Goal: Task Accomplishment & Management: Manage account settings

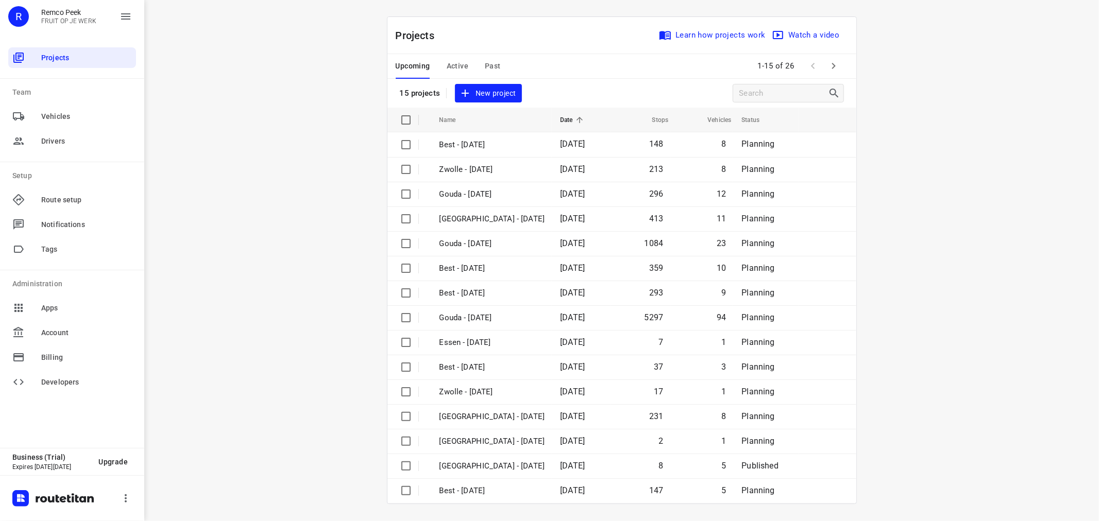
click at [401, 74] on button "Upcoming" at bounding box center [413, 66] width 35 height 25
click at [840, 67] on button "button" at bounding box center [833, 66] width 21 height 21
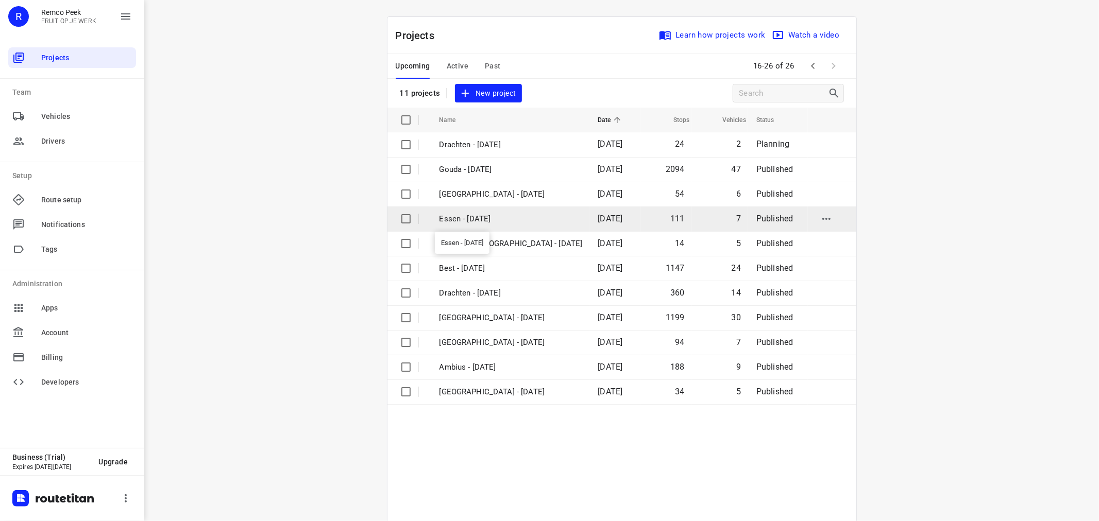
click at [498, 215] on p "Essen - [DATE]" at bounding box center [510, 219] width 143 height 12
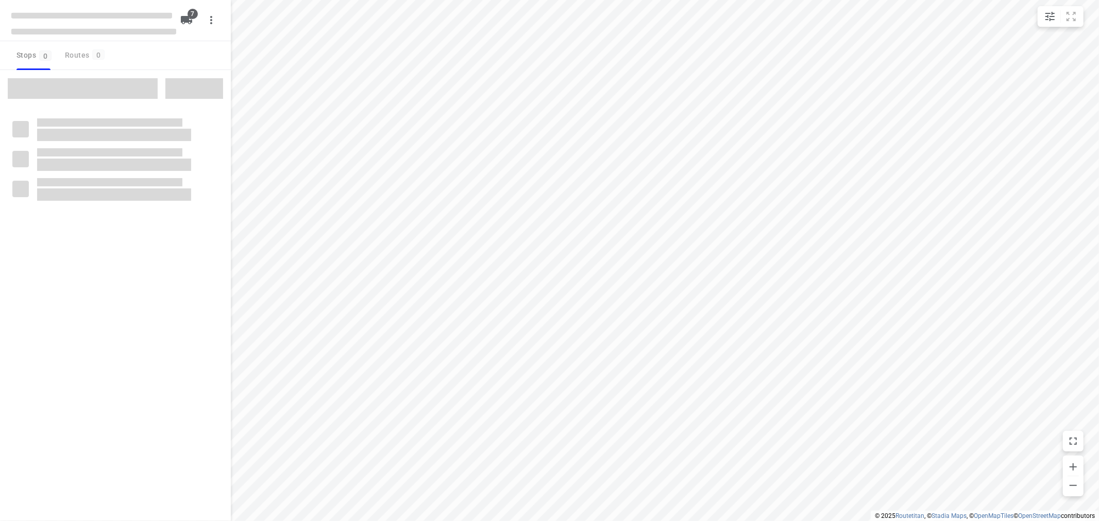
checkbox input "true"
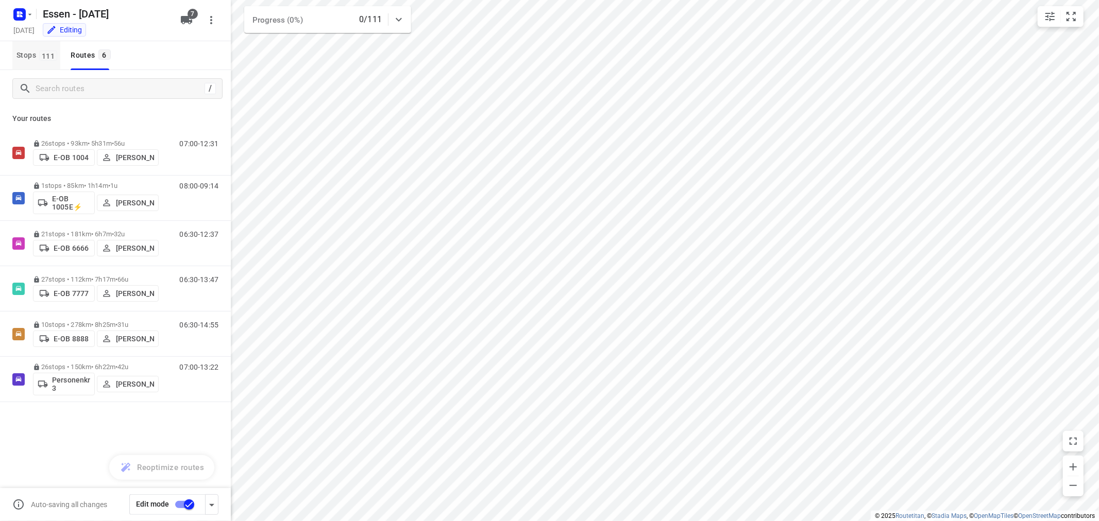
click at [42, 54] on span "111" at bounding box center [48, 55] width 18 height 10
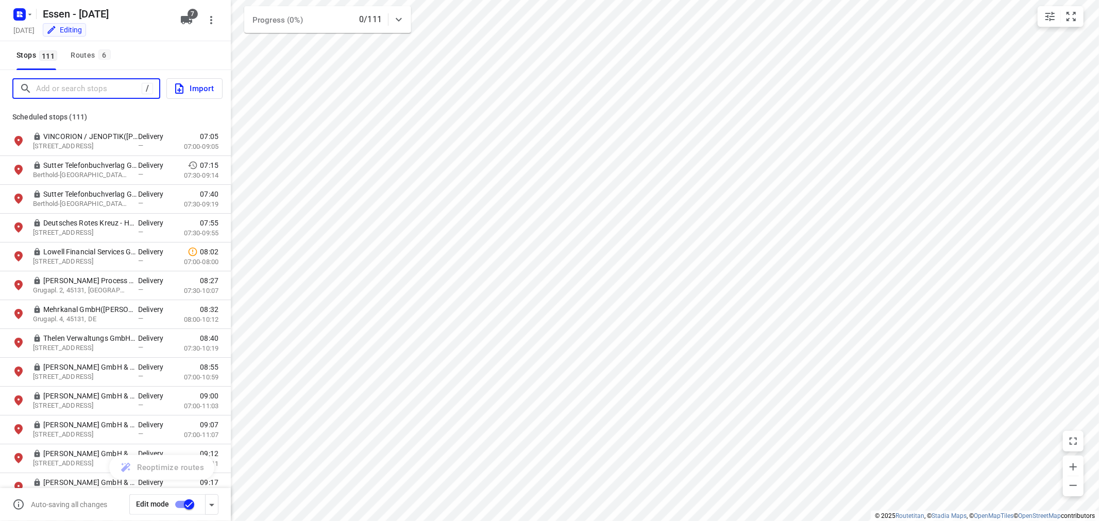
click at [66, 83] on input "Add or search stops" at bounding box center [89, 89] width 106 height 16
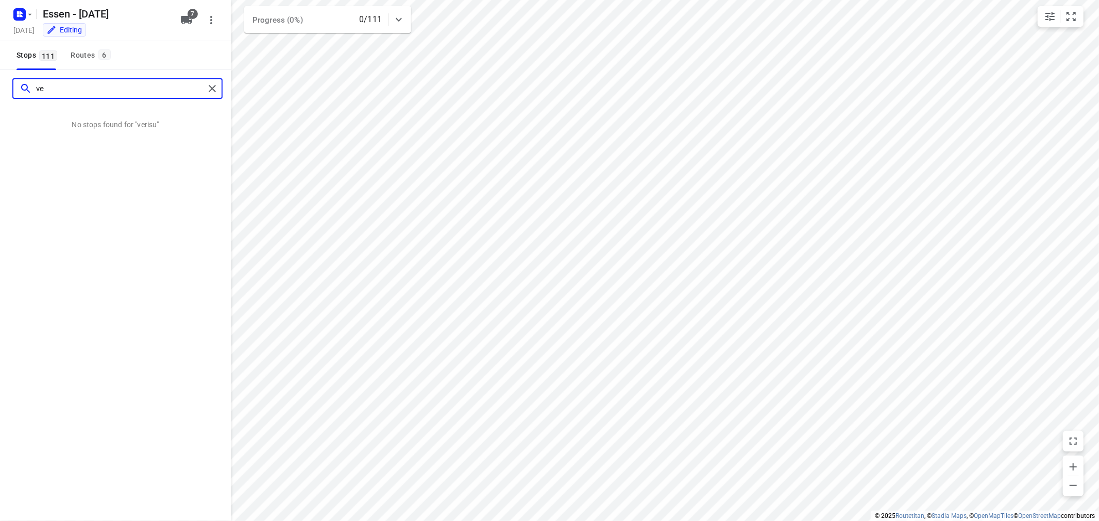
type input "v"
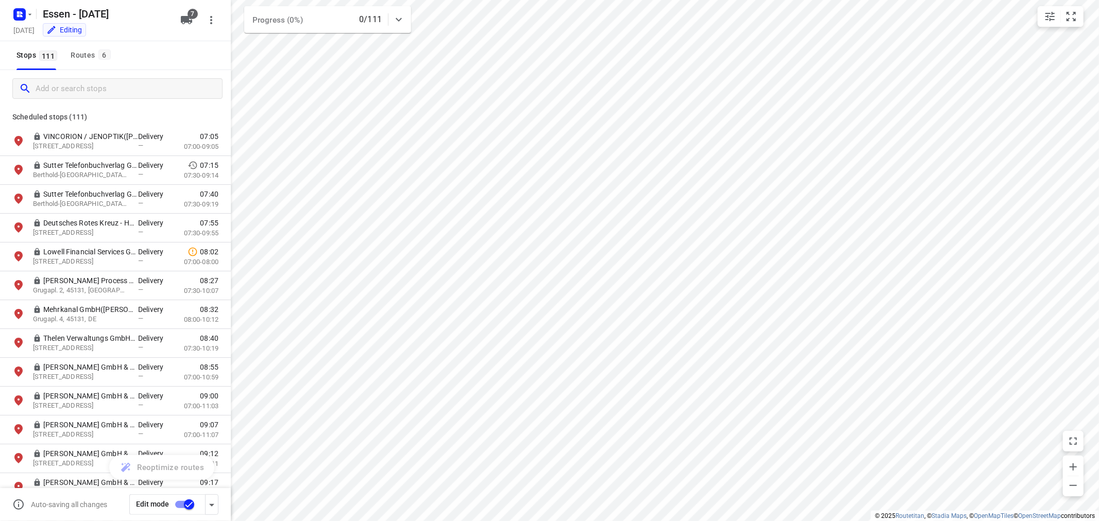
click at [175, 69] on div "Stops 111 Routes 6" at bounding box center [115, 55] width 231 height 29
click at [81, 57] on div "Routes 6" at bounding box center [92, 55] width 43 height 13
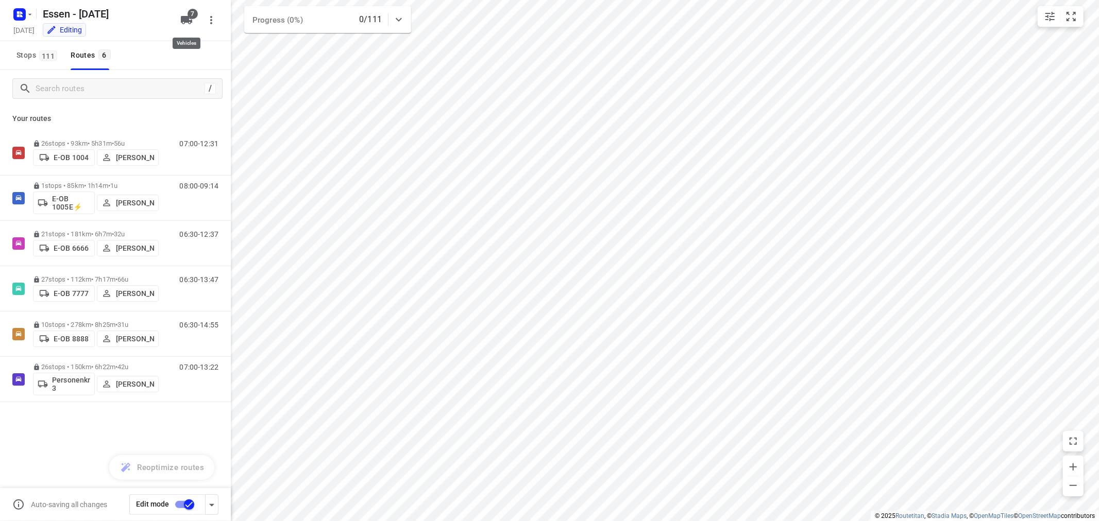
click at [189, 17] on span "7" at bounding box center [192, 14] width 10 height 10
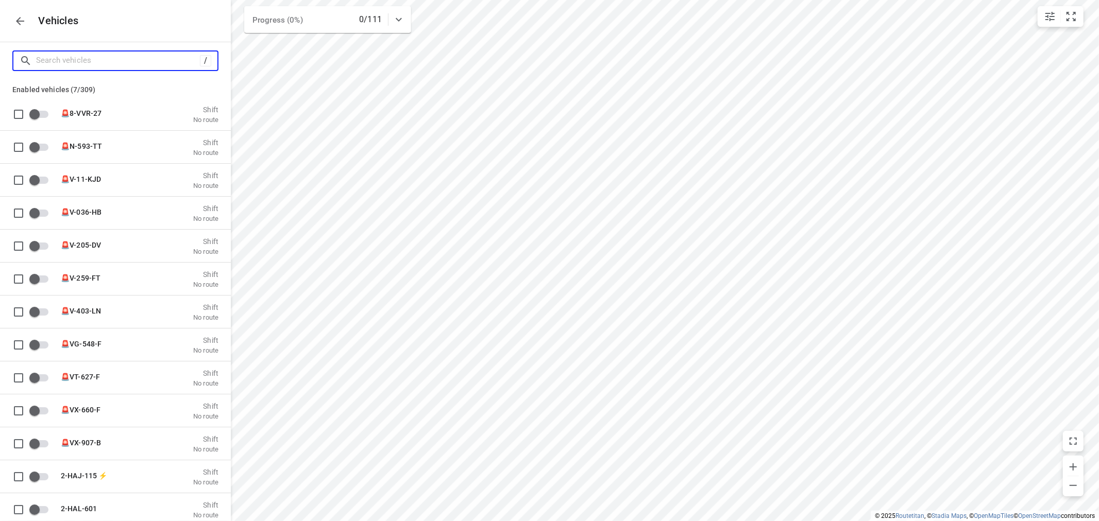
click at [106, 56] on input "Search vehicles" at bounding box center [118, 61] width 164 height 16
type input "1"
checkbox input "true"
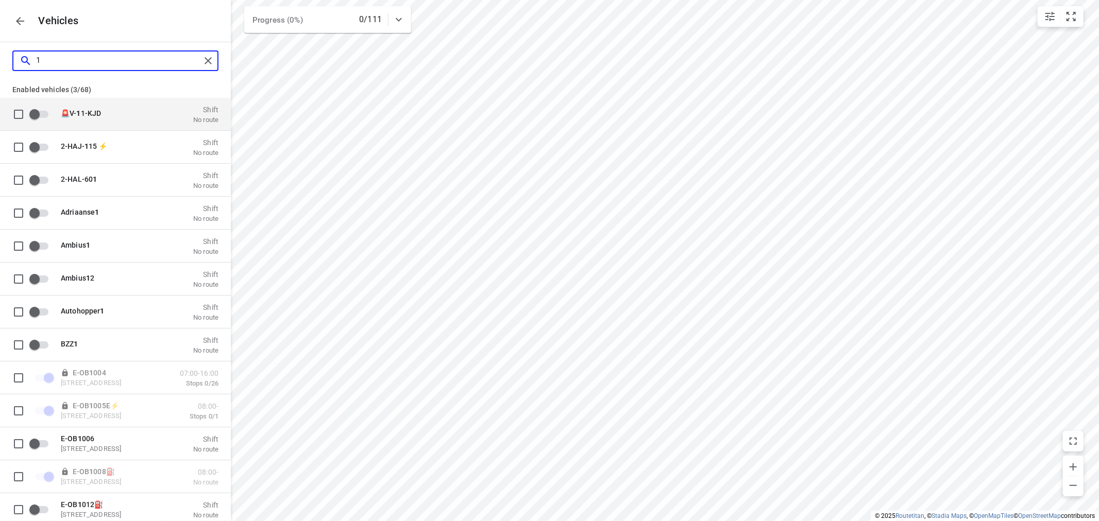
type input "10"
checkbox input "true"
checkbox input "false"
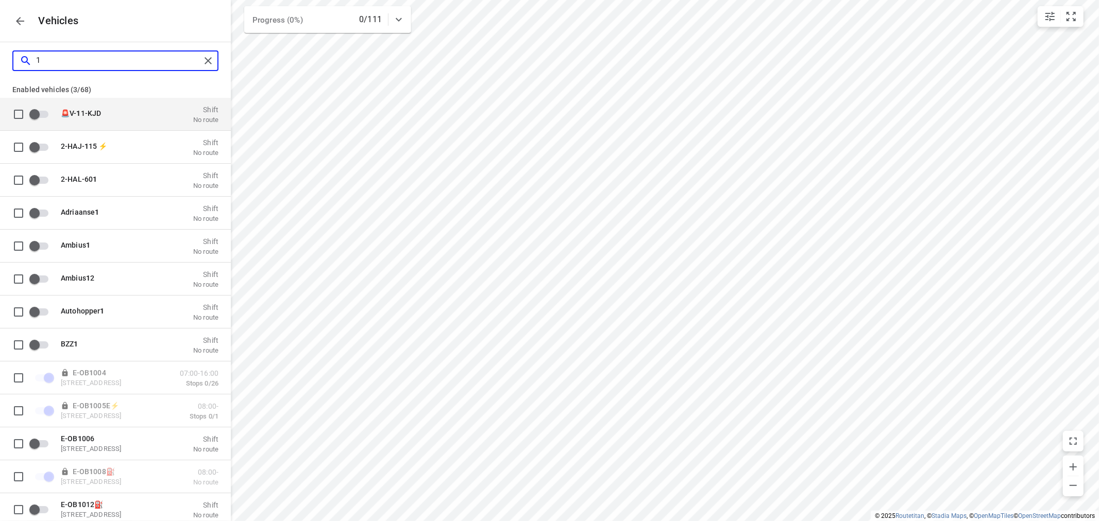
checkbox input "false"
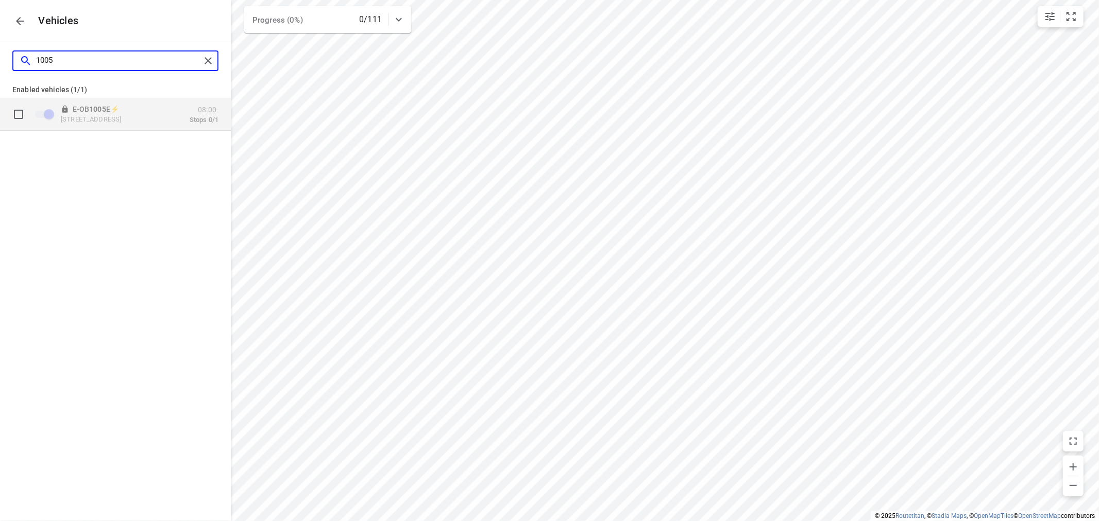
type input "1005"
click at [112, 115] on p "Zuidbaan 527, 2841 MD Moordrecht, Netherlands" at bounding box center [112, 119] width 103 height 8
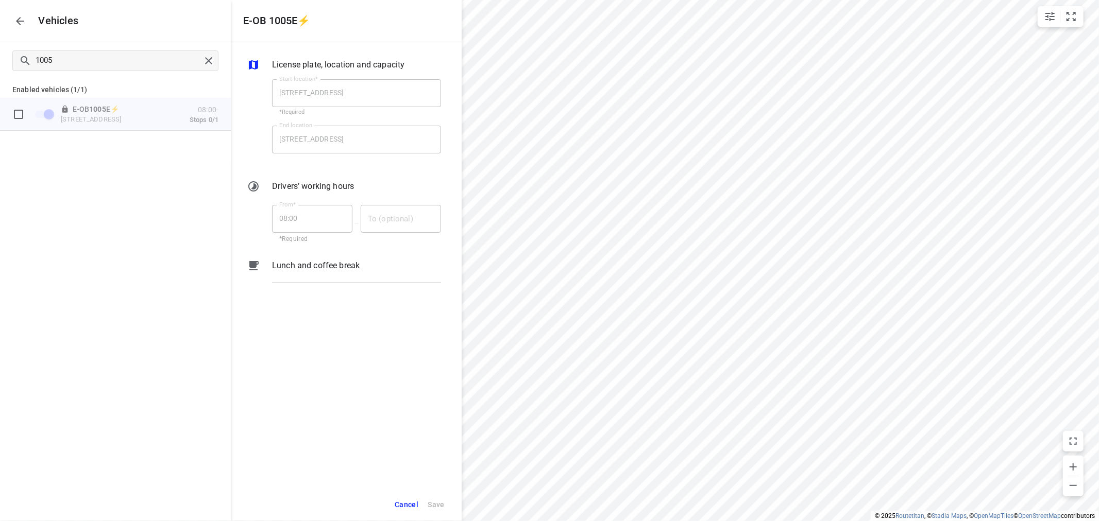
click at [408, 502] on span "Cancel" at bounding box center [407, 505] width 24 height 13
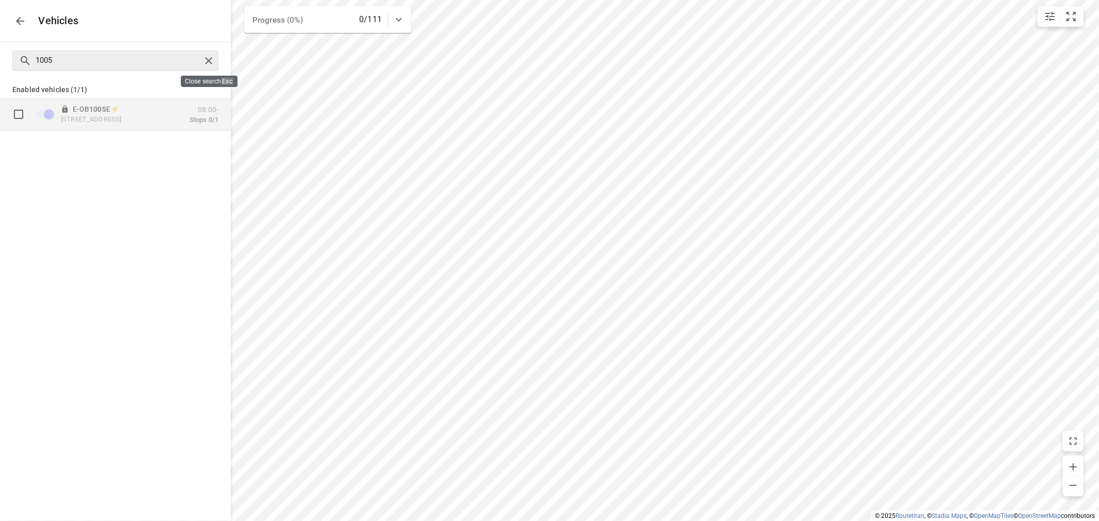
checkbox input "false"
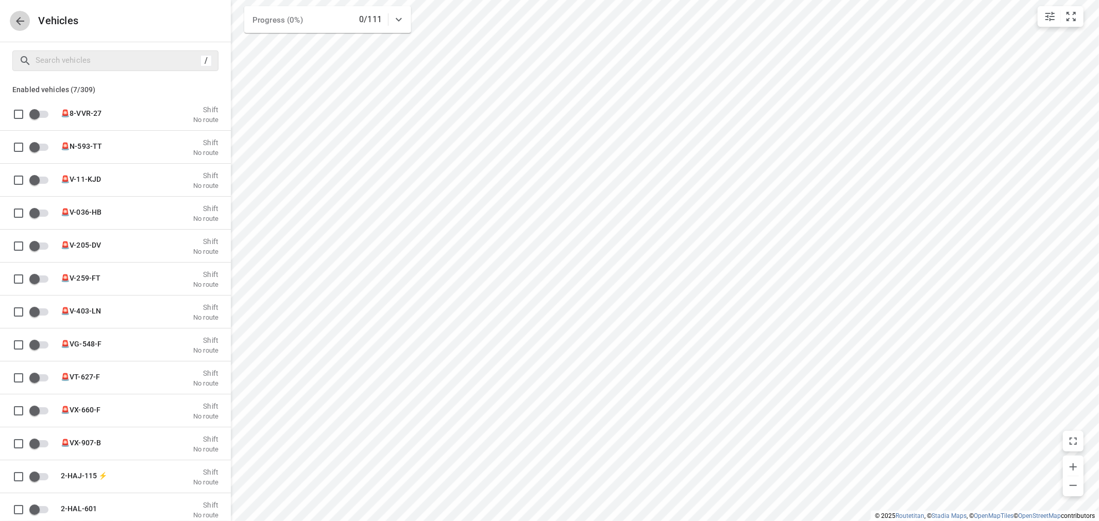
click at [20, 28] on button "button" at bounding box center [20, 21] width 21 height 21
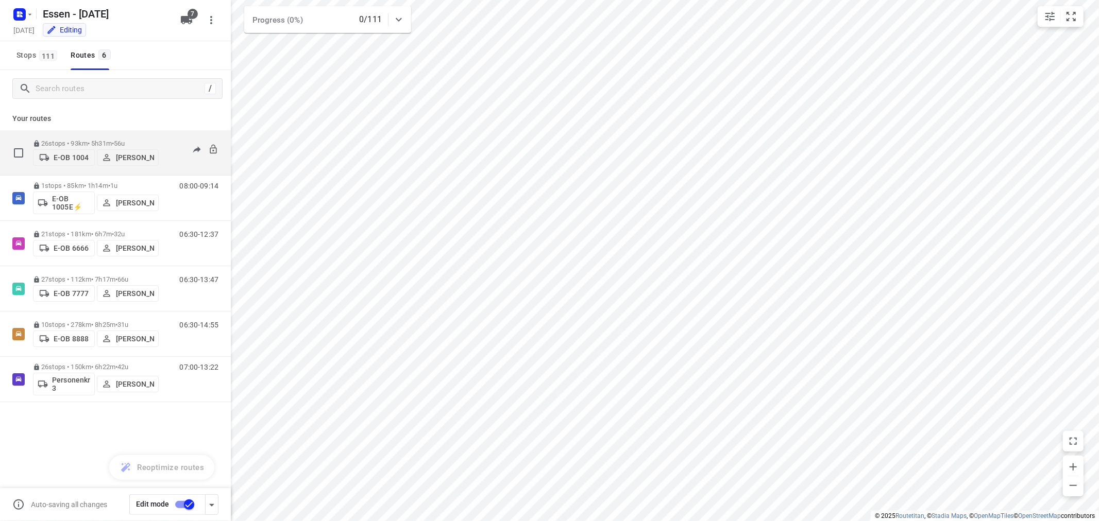
click at [55, 140] on p "26 stops • 93km • 5h31m • 56u" at bounding box center [96, 144] width 126 height 8
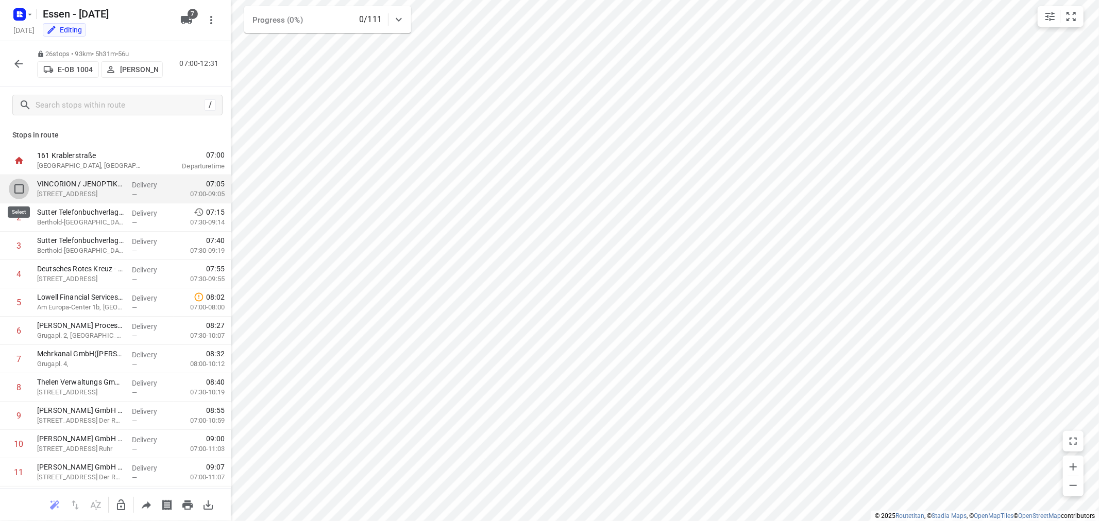
click at [23, 186] on input "checkbox" at bounding box center [19, 189] width 21 height 21
checkbox input "true"
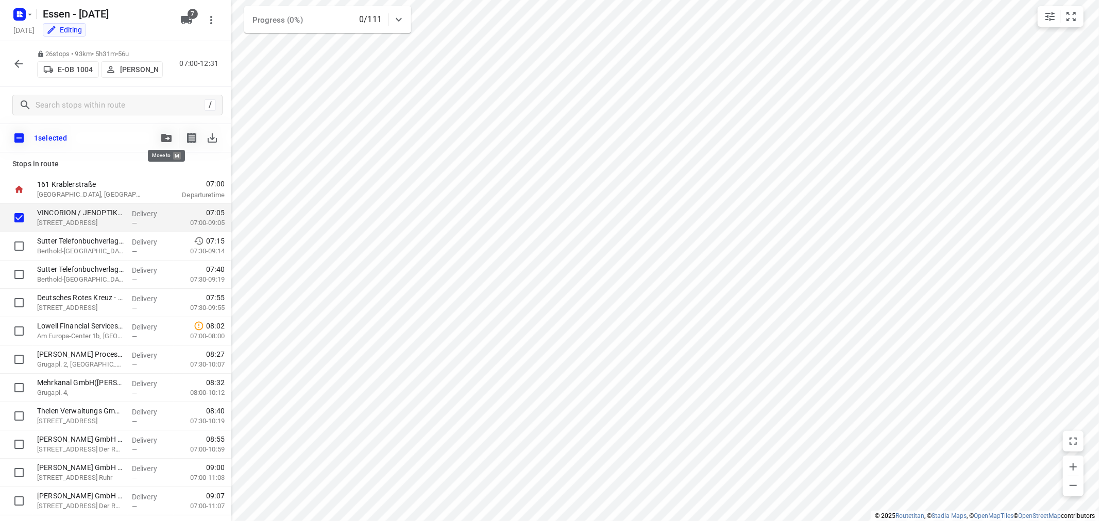
click at [161, 140] on icon "button" at bounding box center [166, 138] width 10 height 8
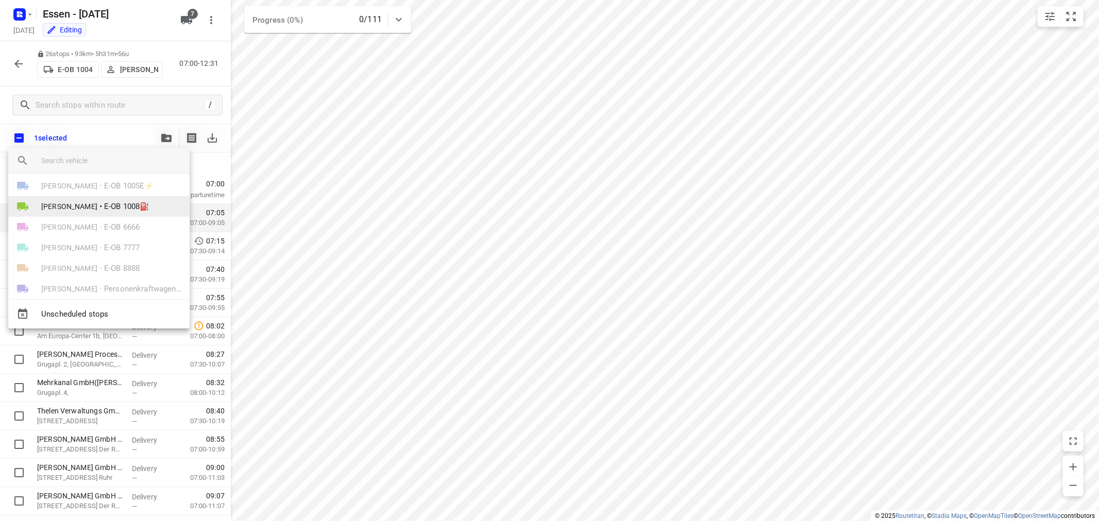
scroll to position [39, 0]
click at [129, 125] on div at bounding box center [549, 260] width 1099 height 521
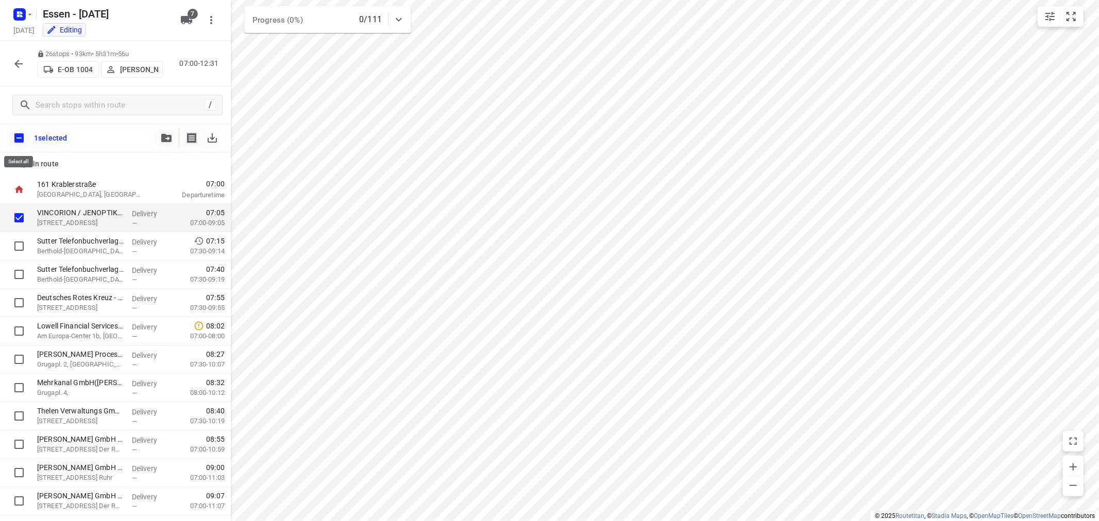
click at [21, 135] on input "checkbox" at bounding box center [19, 138] width 22 height 22
checkbox input "true"
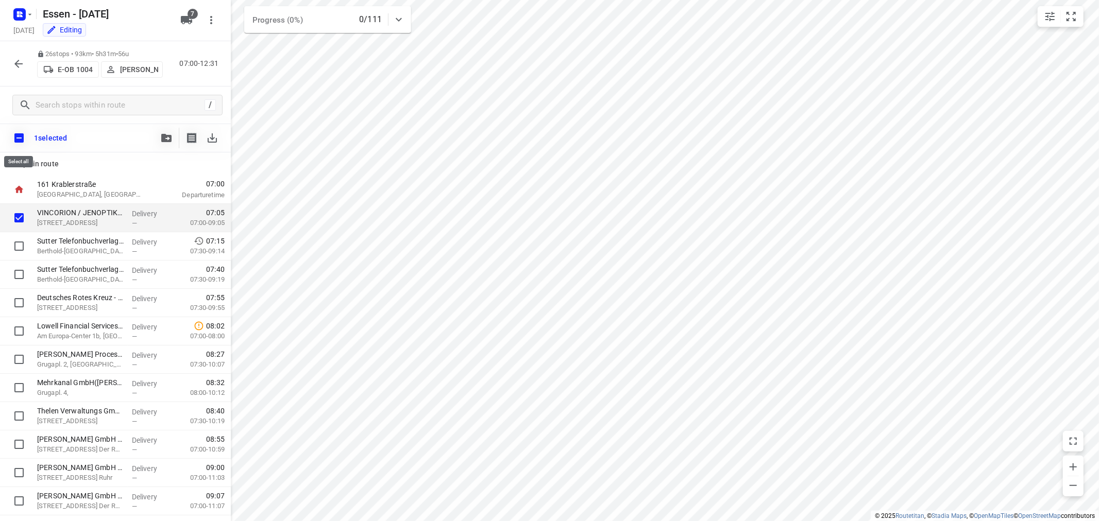
checkbox input "true"
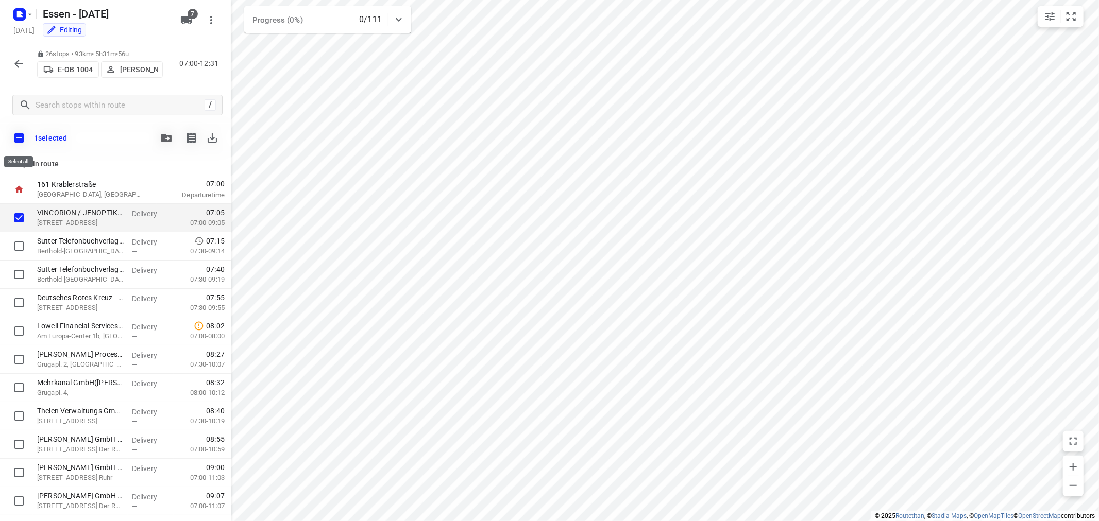
checkbox input "true"
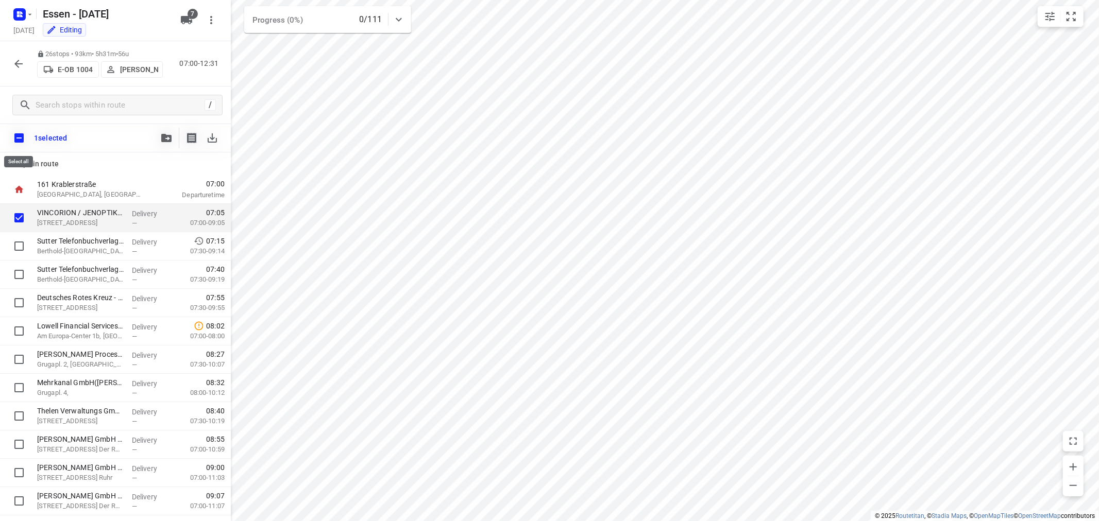
checkbox input "true"
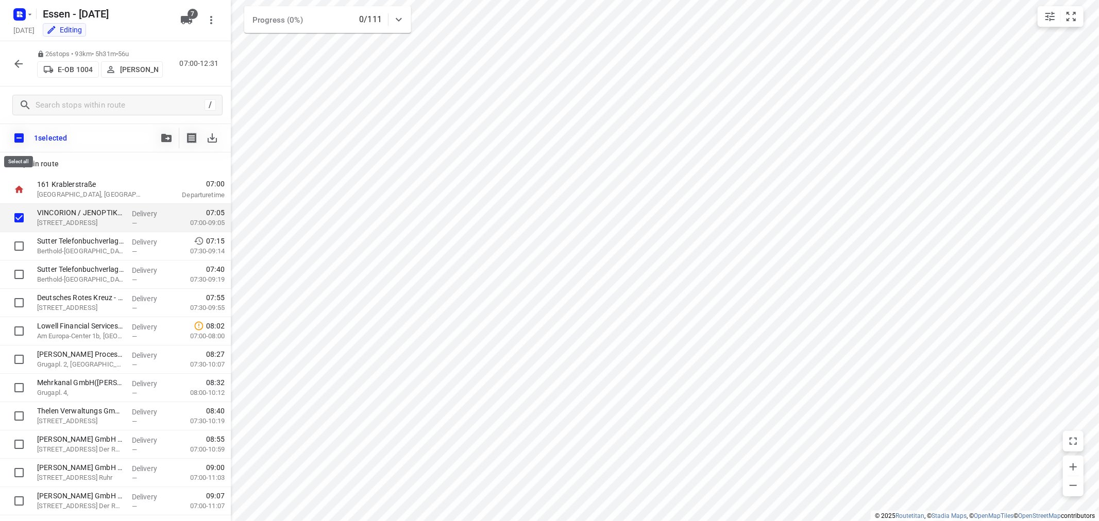
checkbox input "true"
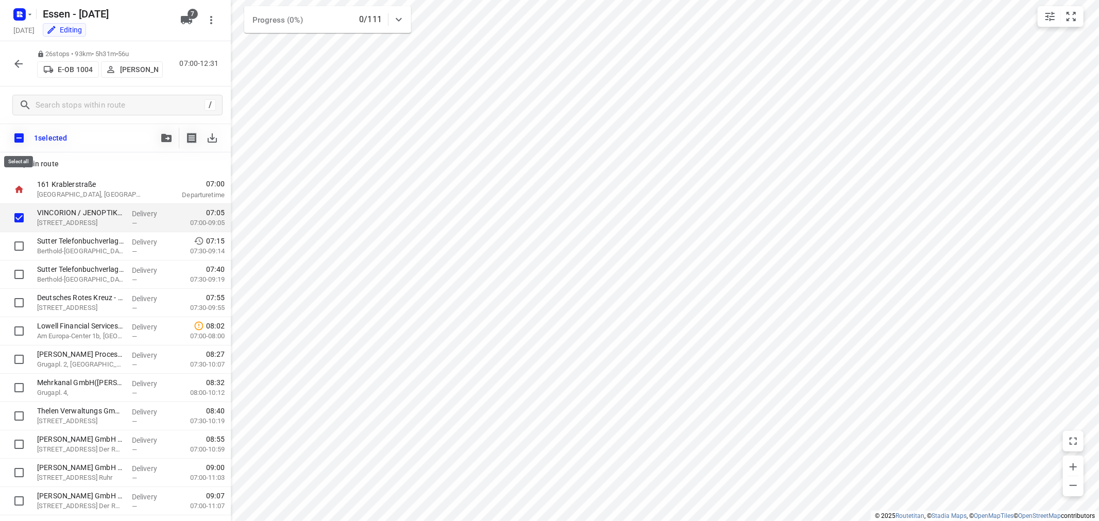
checkbox input "true"
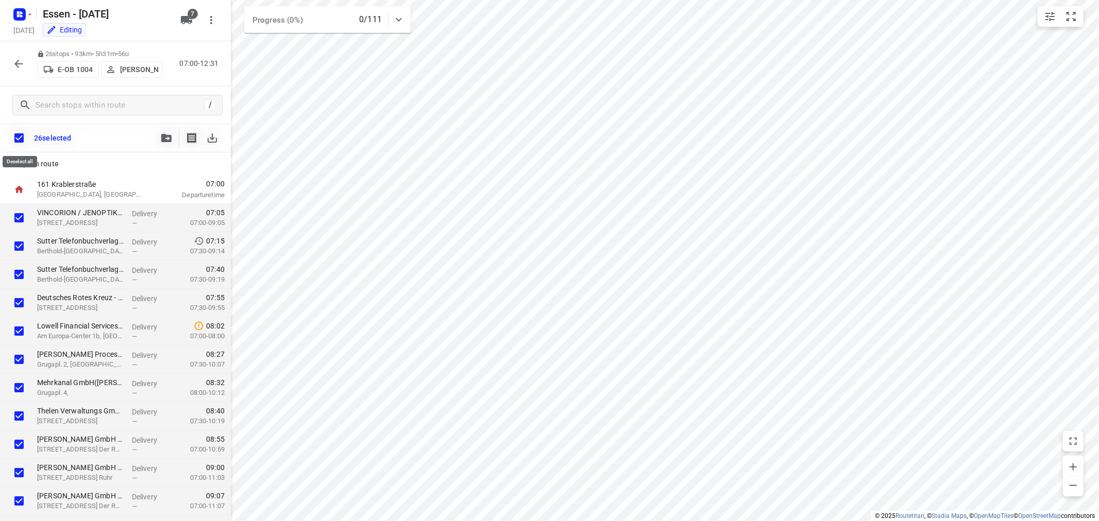
click at [18, 135] on input "checkbox" at bounding box center [19, 138] width 22 height 22
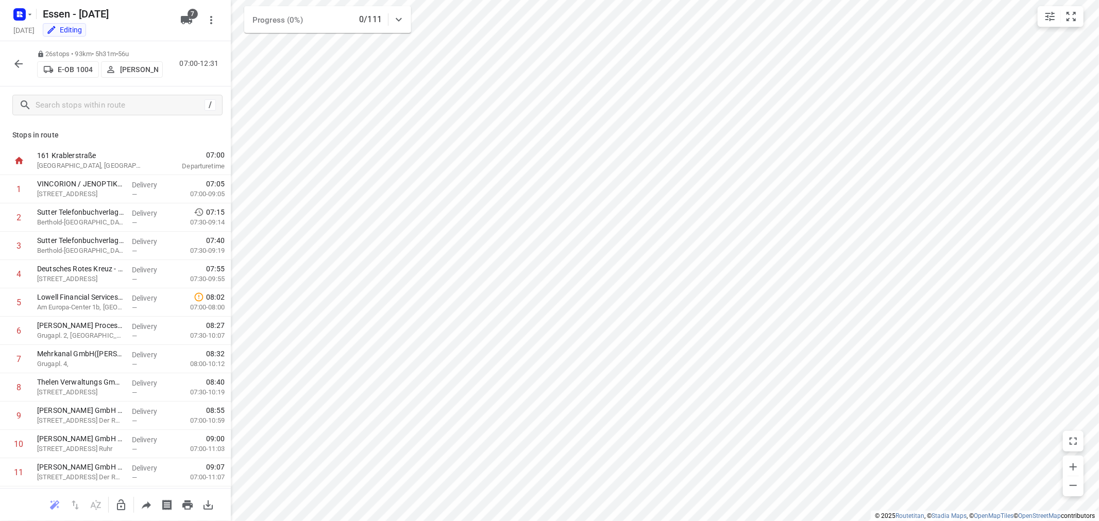
click at [19, 65] on icon "button" at bounding box center [18, 64] width 12 height 12
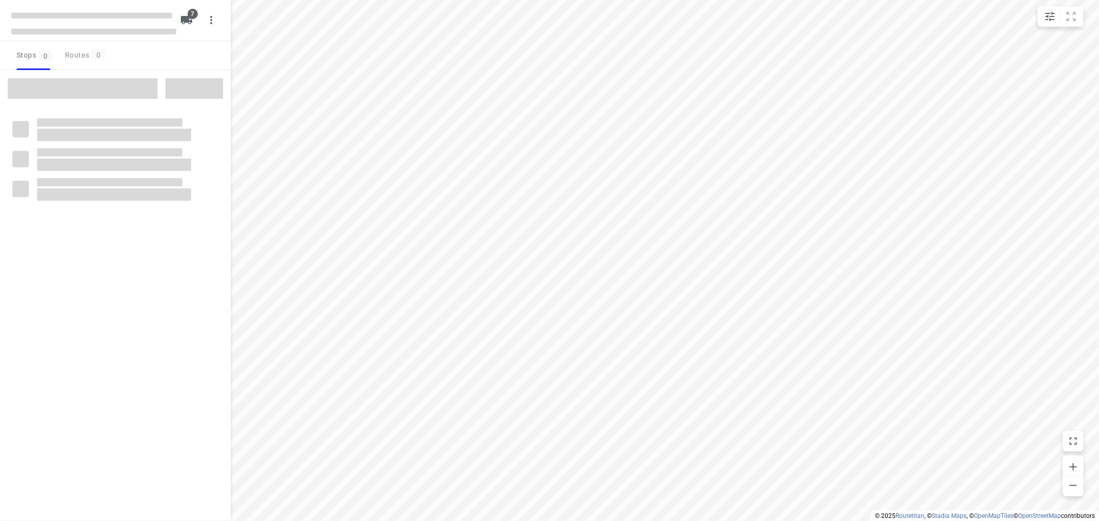
checkbox input "true"
